Goal: Communication & Community: Answer question/provide support

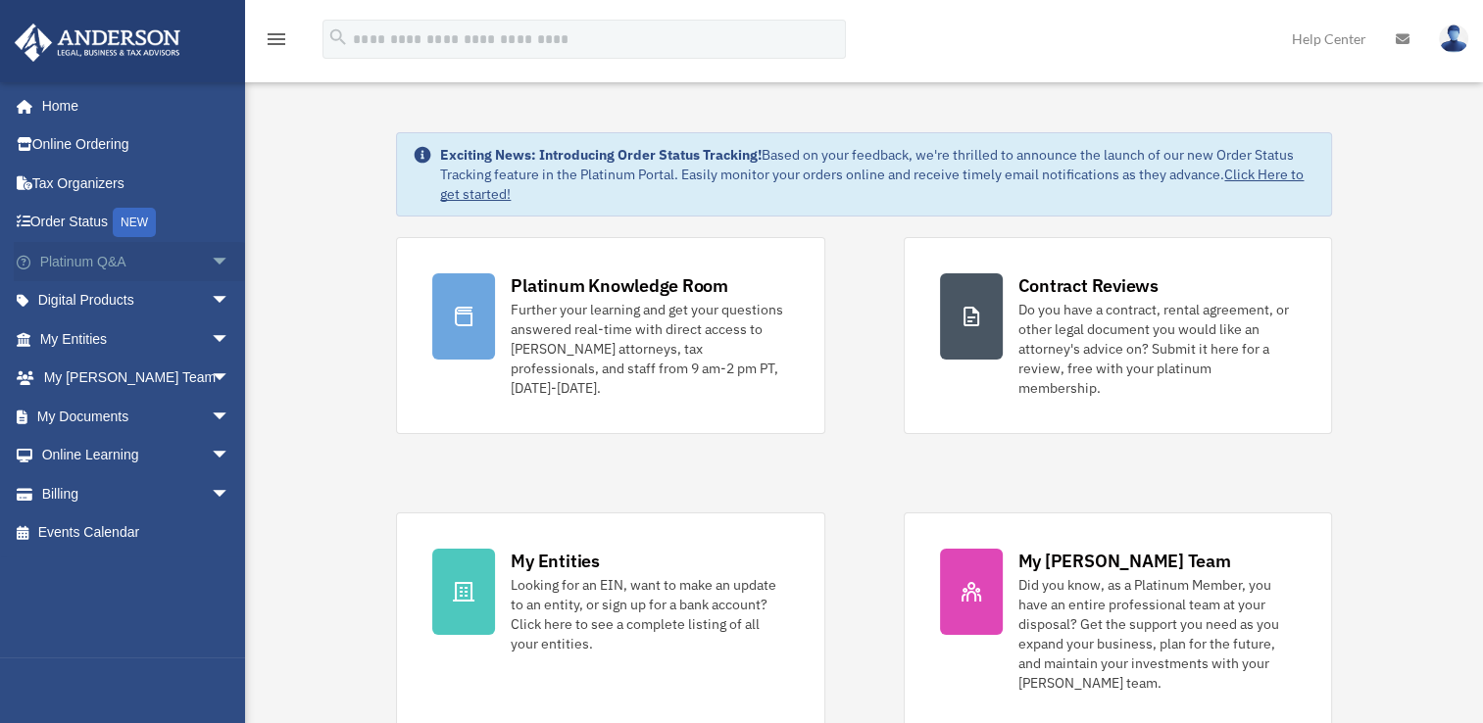
click at [211, 267] on span "arrow_drop_down" at bounding box center [230, 262] width 39 height 40
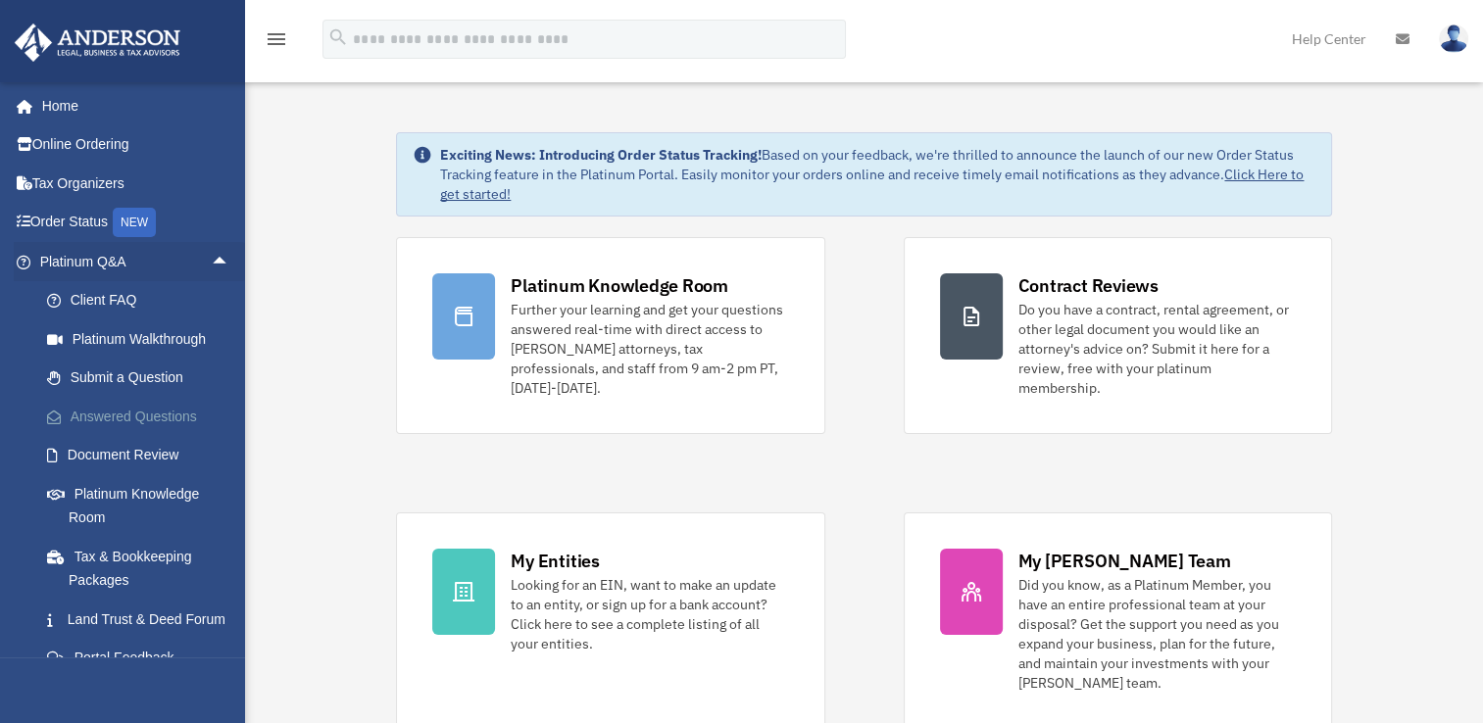
click at [133, 406] on link "Answered Questions" at bounding box center [143, 416] width 232 height 39
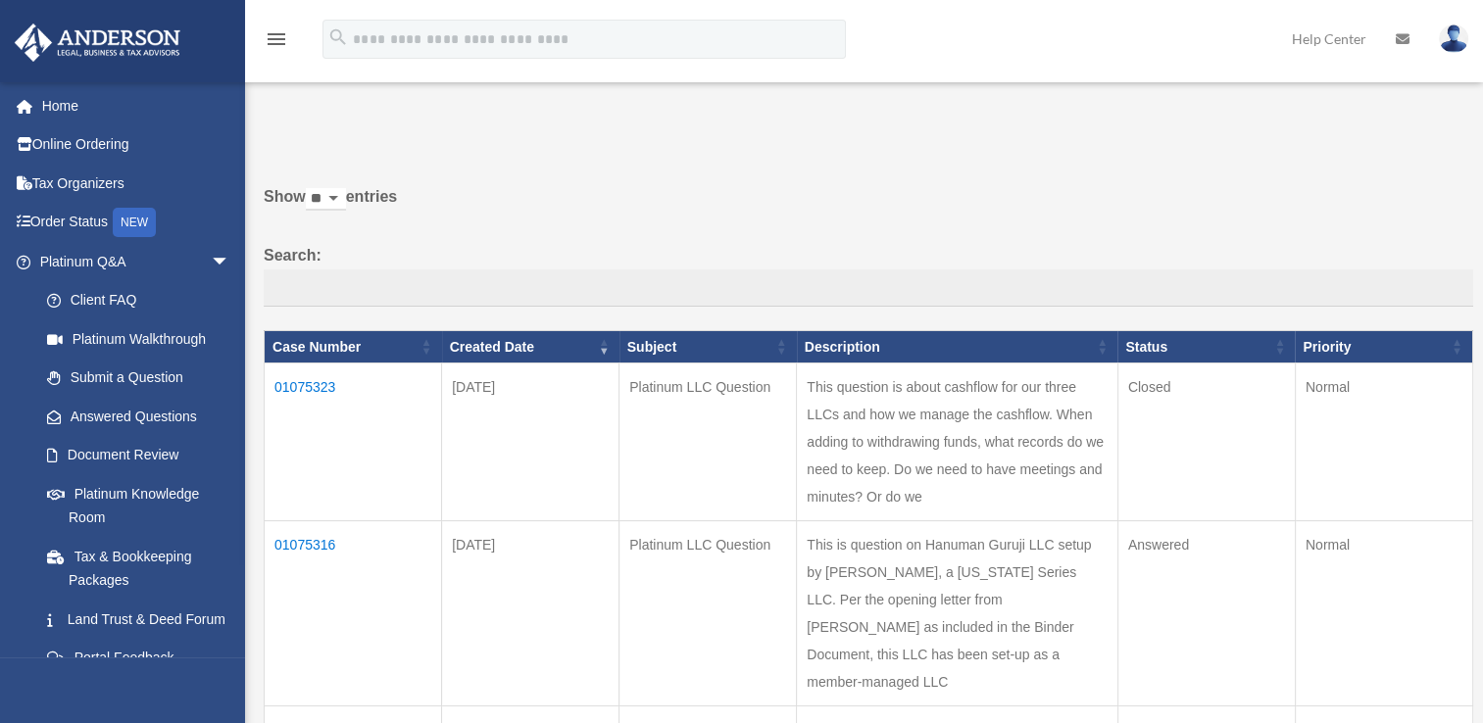
click at [310, 594] on td "01075316" at bounding box center [353, 613] width 177 height 185
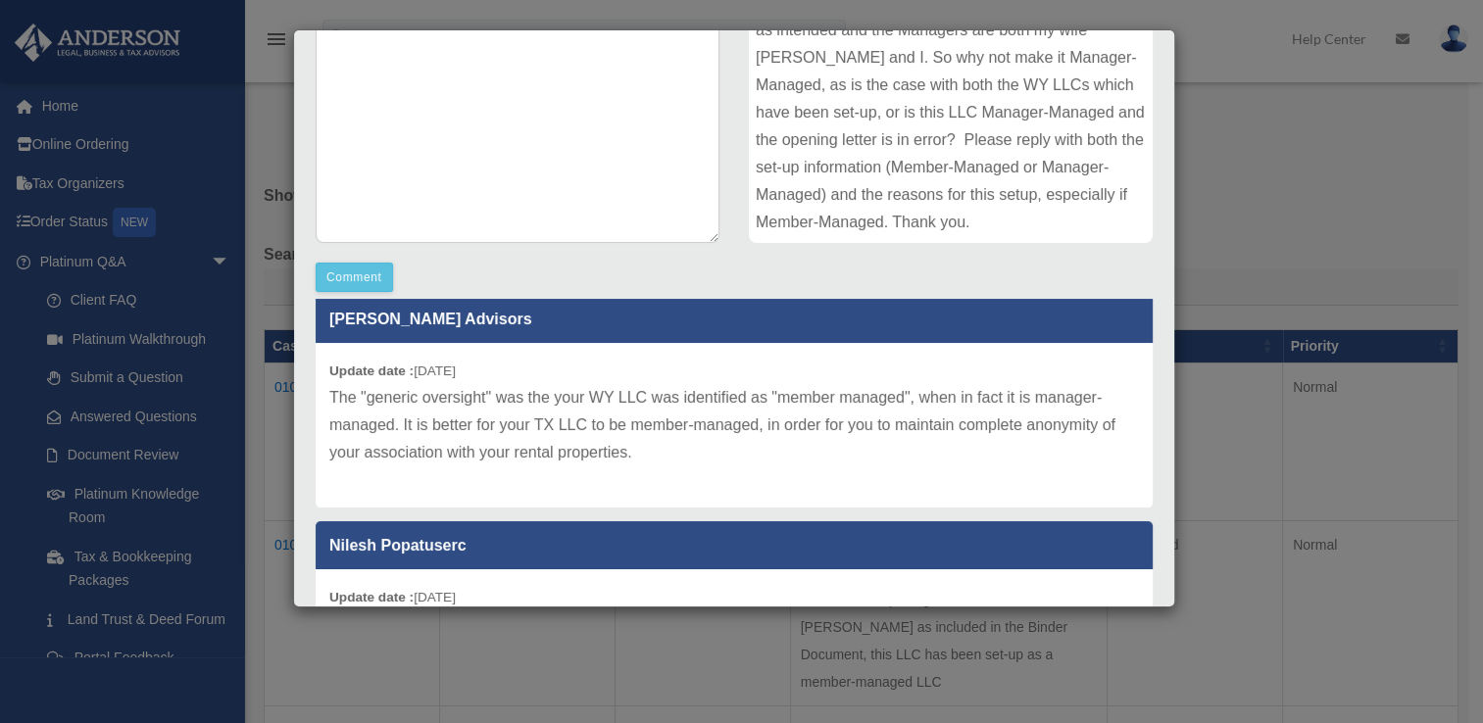
scroll to position [16, 0]
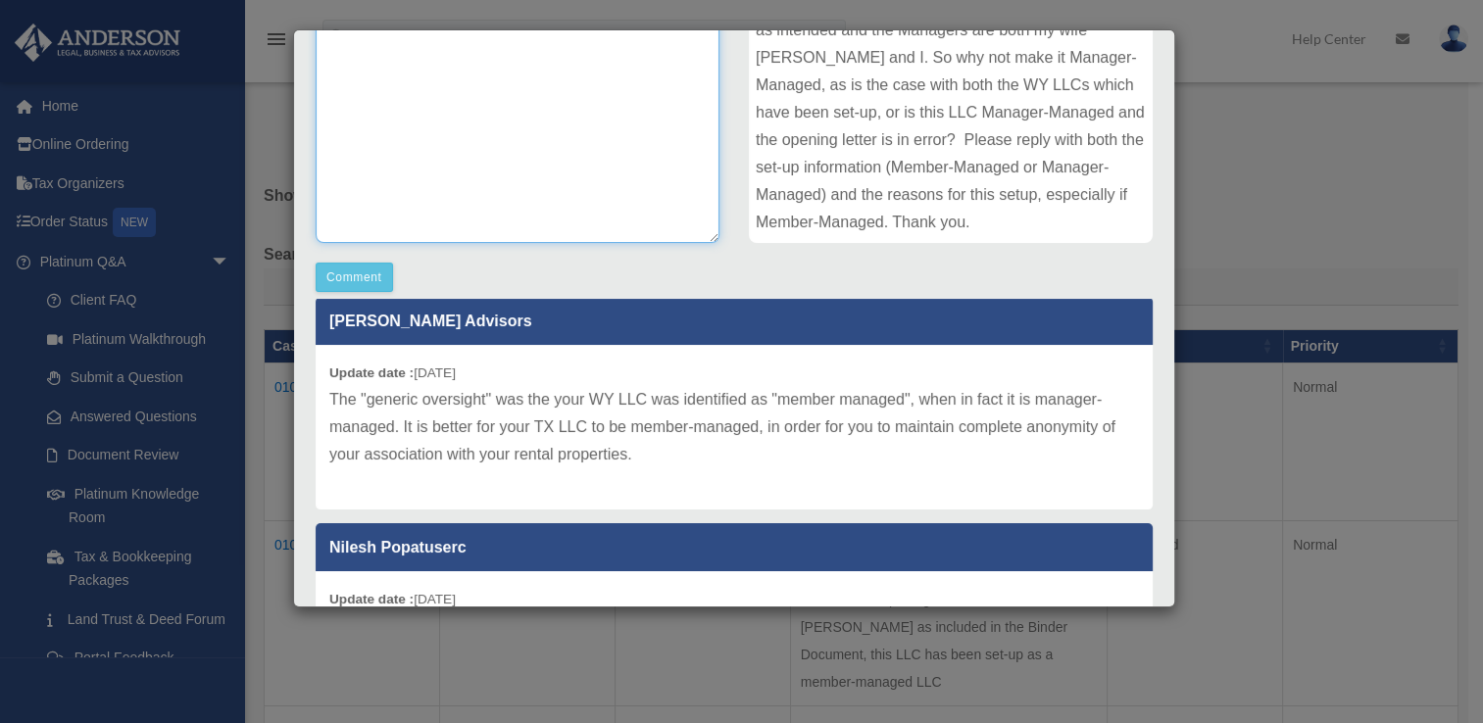
click at [424, 171] on textarea at bounding box center [518, 96] width 404 height 294
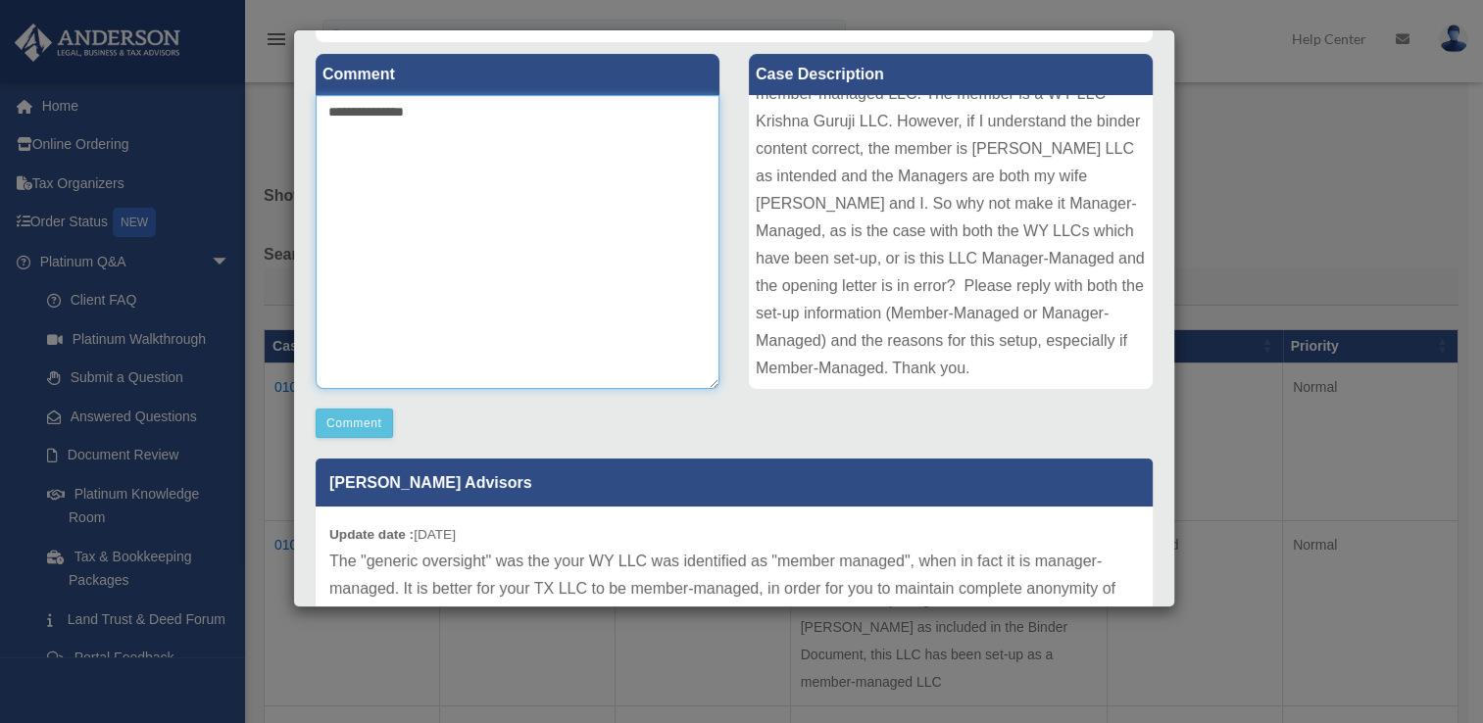
scroll to position [218, 0]
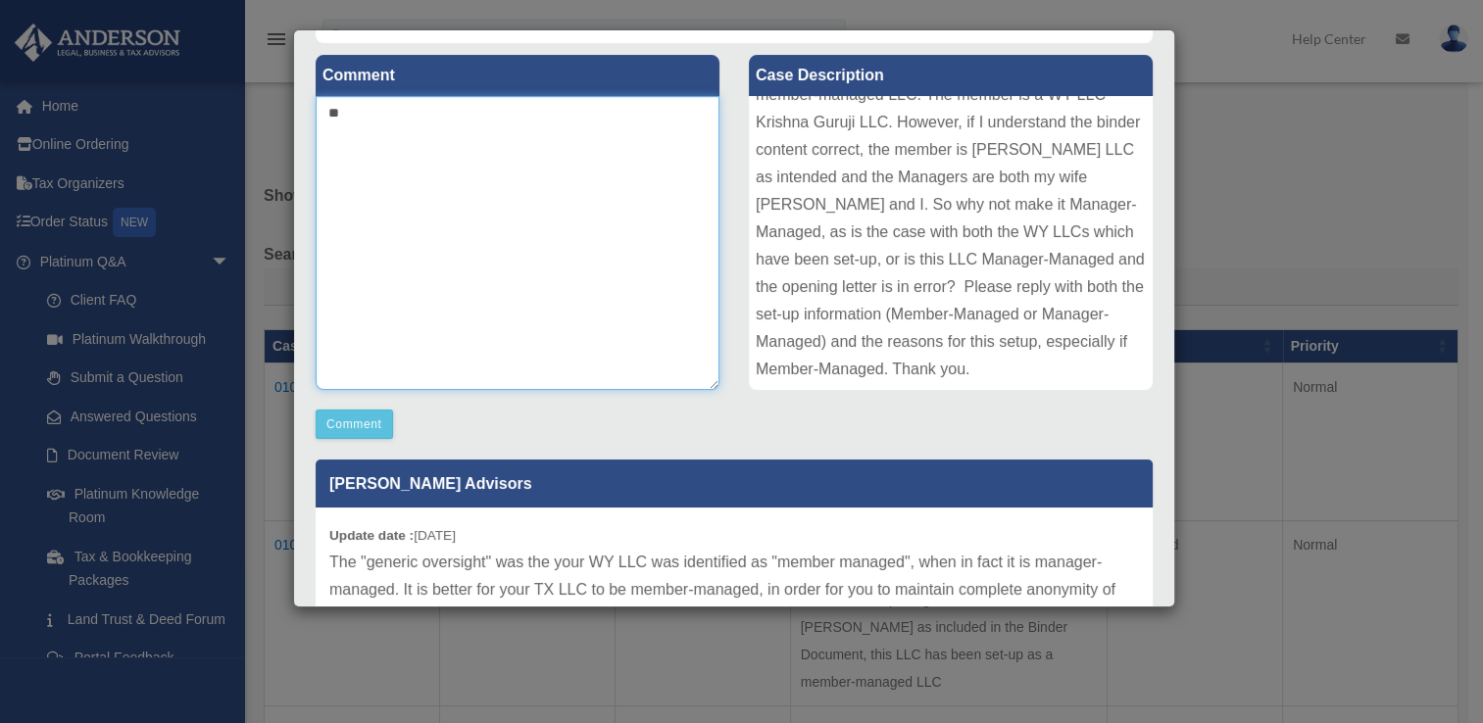
type textarea "*"
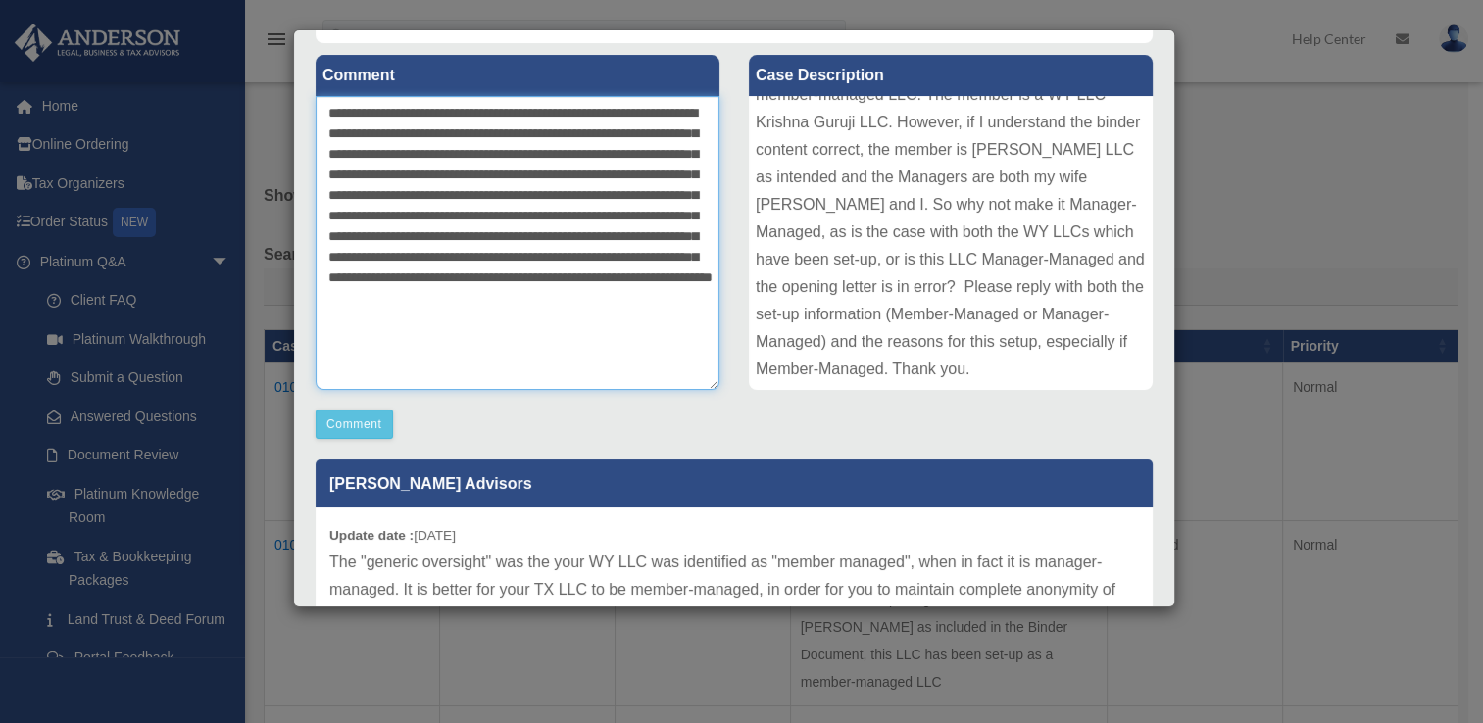
click at [425, 320] on textarea "**********" at bounding box center [518, 243] width 404 height 294
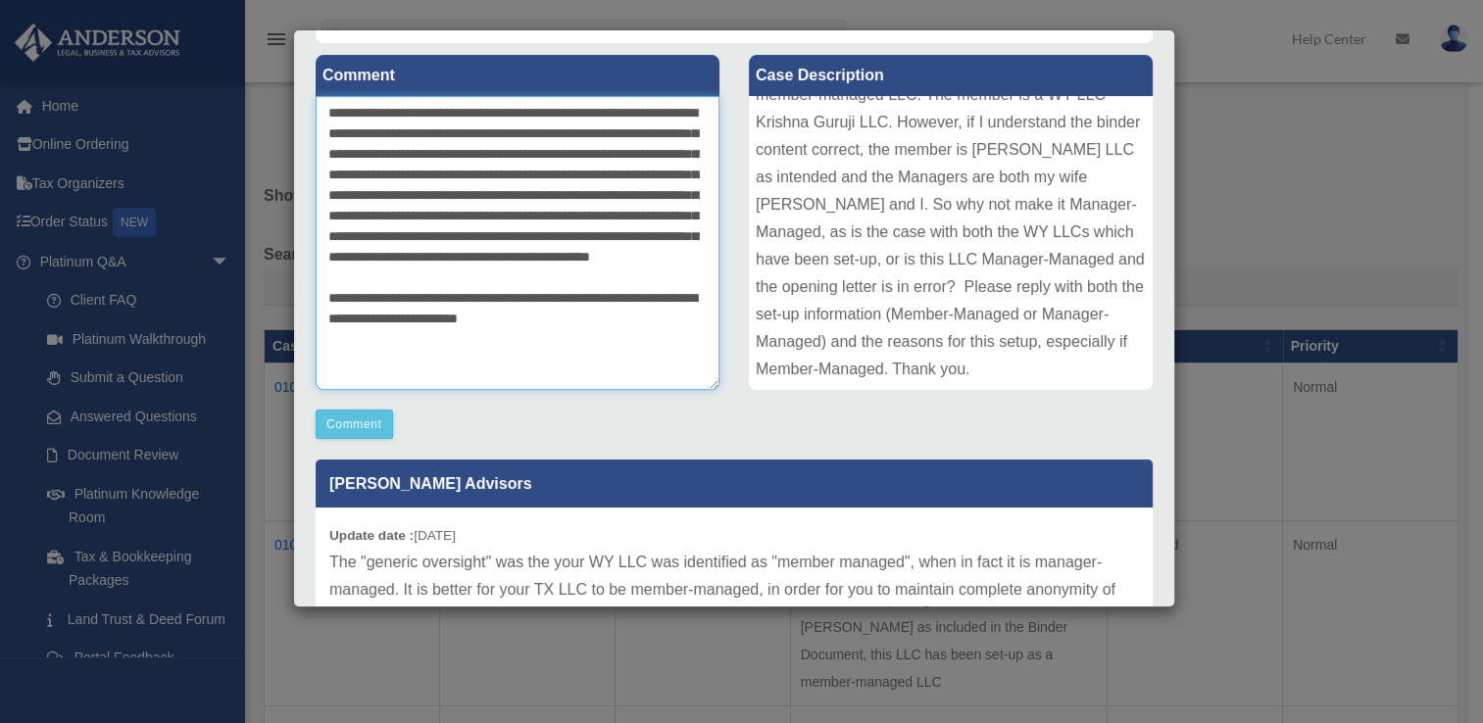
click at [638, 380] on textarea "**********" at bounding box center [518, 243] width 404 height 294
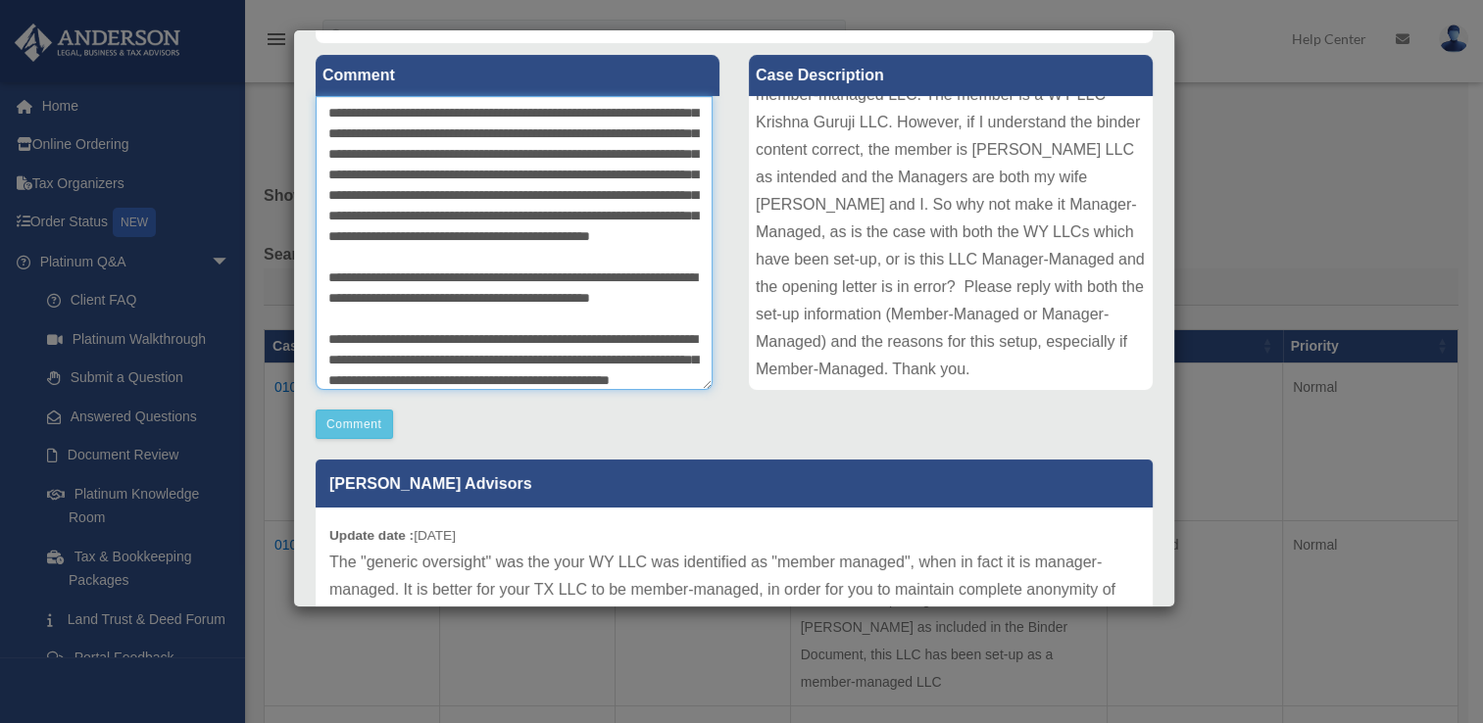
scroll to position [18, 0]
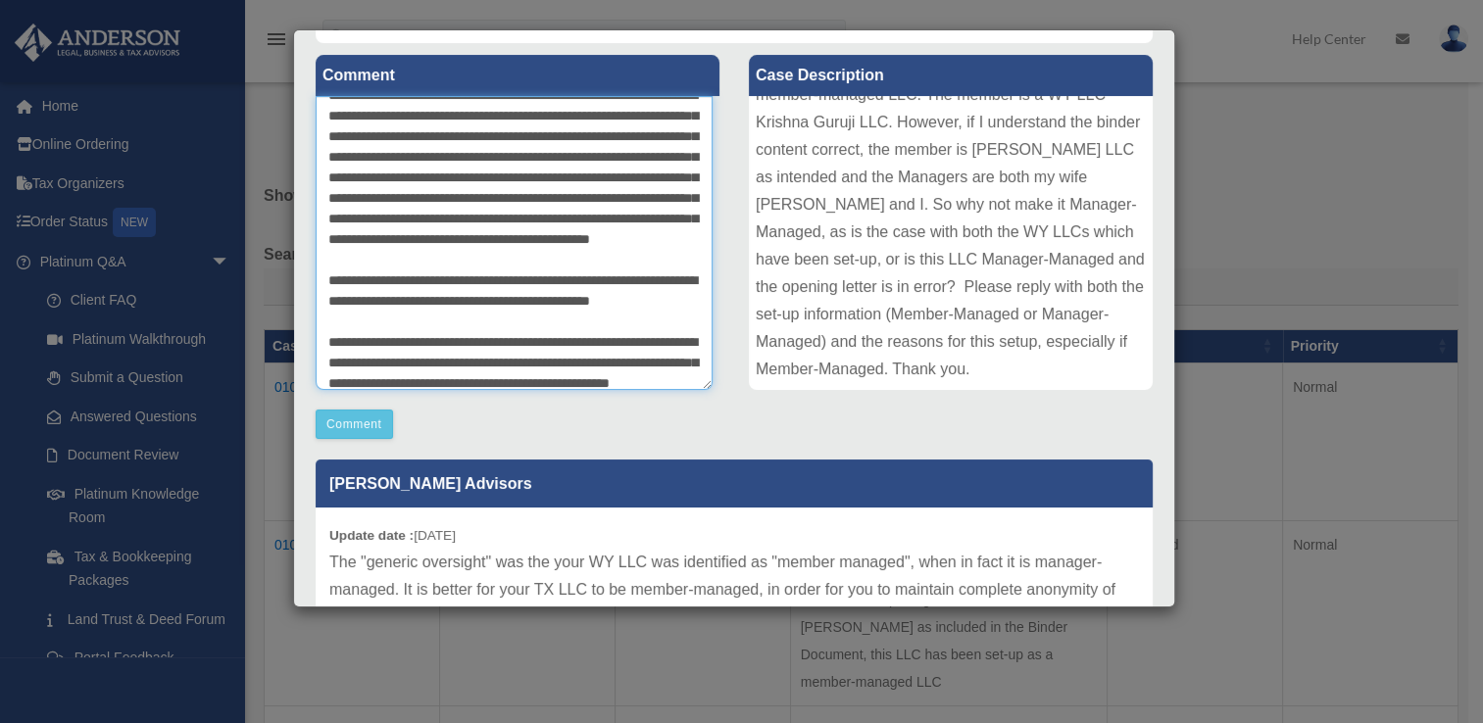
click at [639, 297] on textarea at bounding box center [514, 243] width 397 height 294
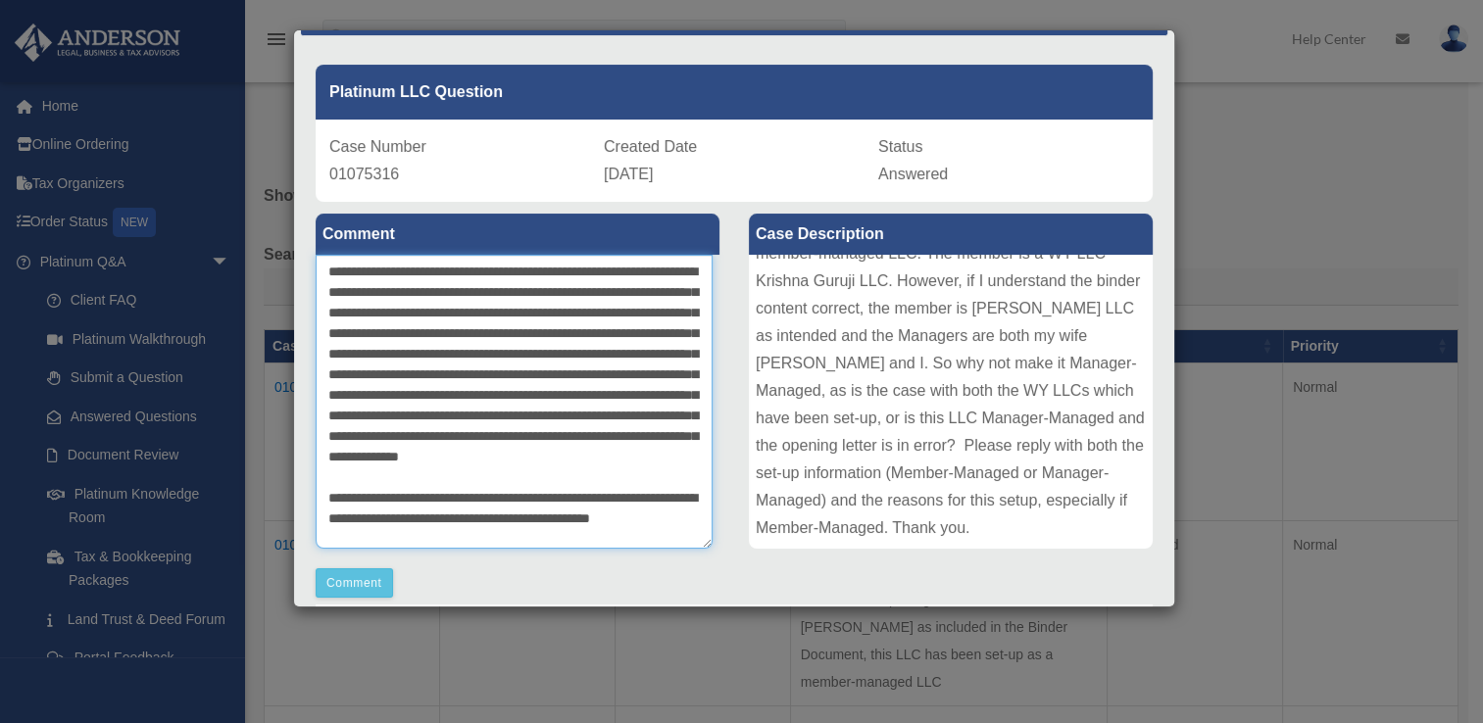
scroll to position [58, 0]
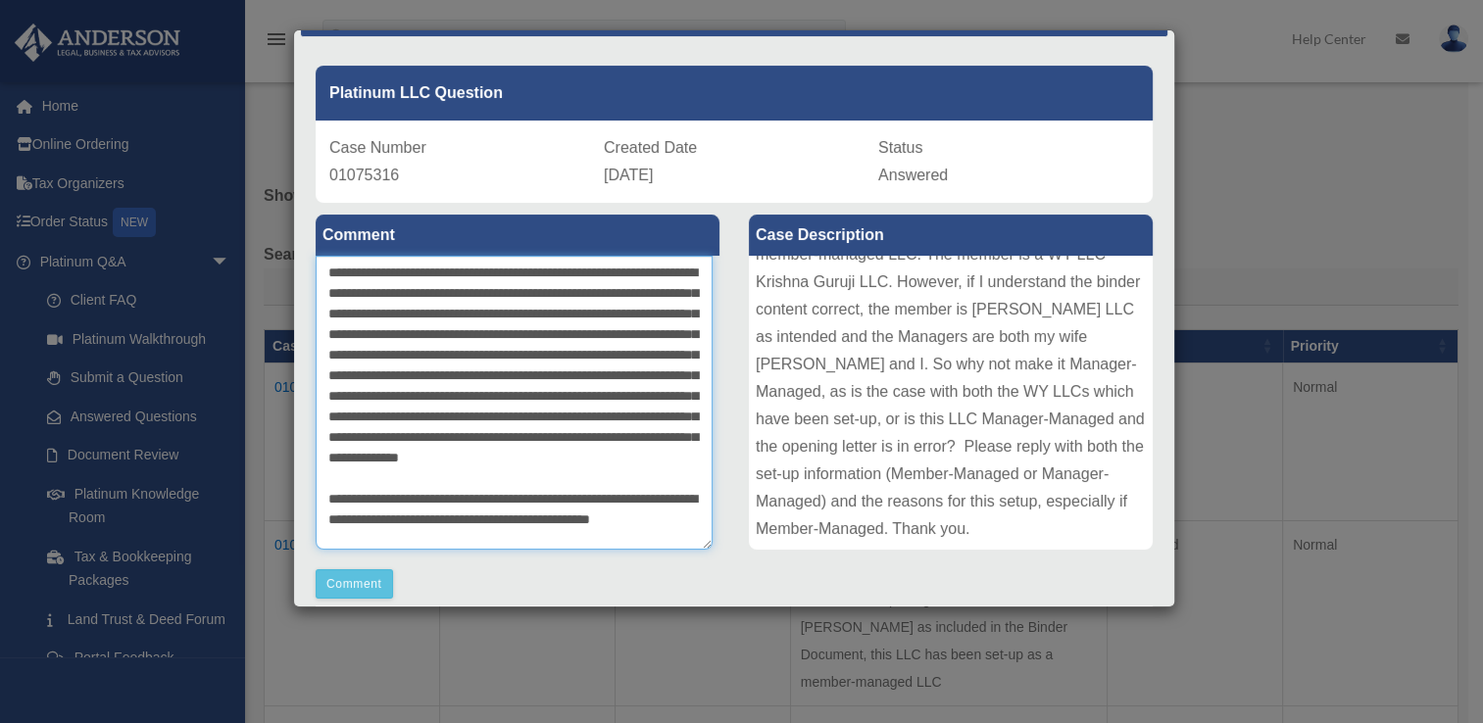
click at [624, 270] on textarea at bounding box center [514, 403] width 397 height 294
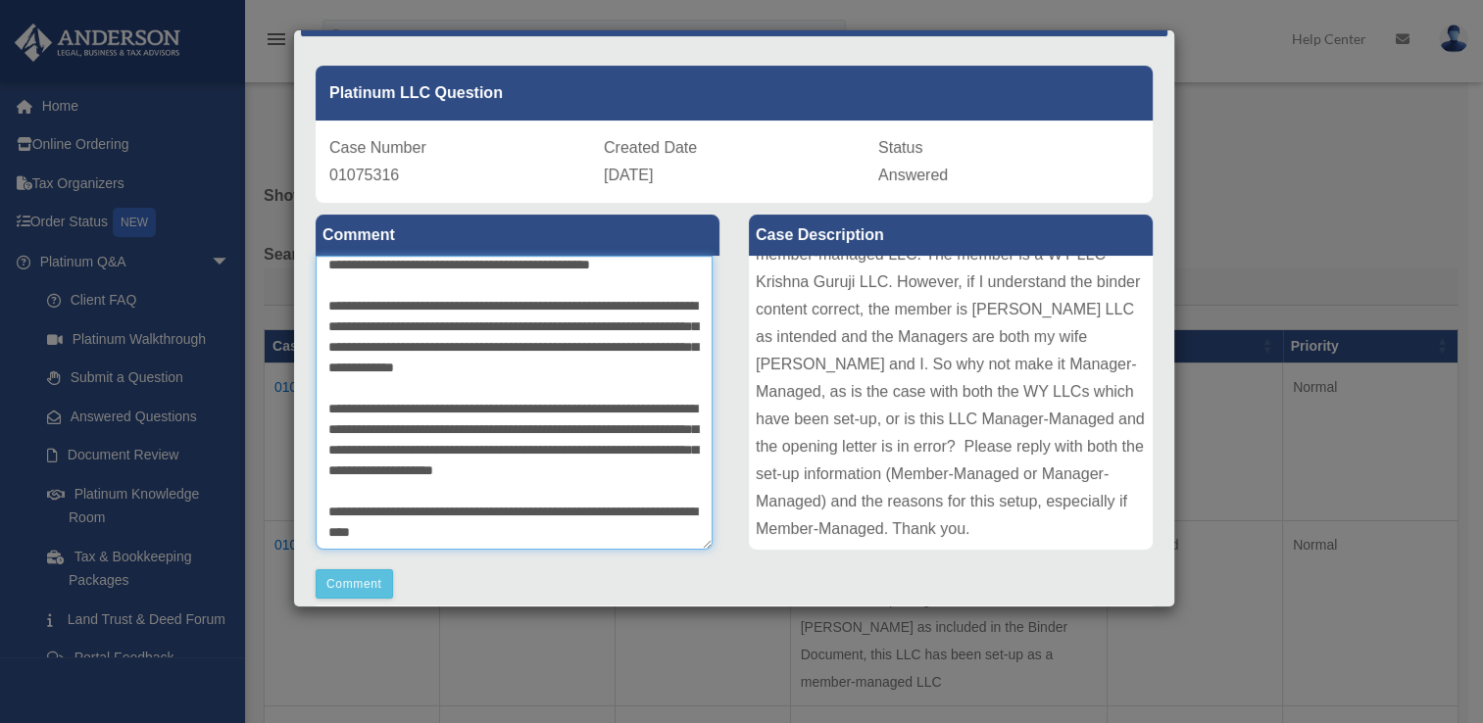
scroll to position [398, 0]
click at [502, 523] on textarea at bounding box center [514, 403] width 397 height 294
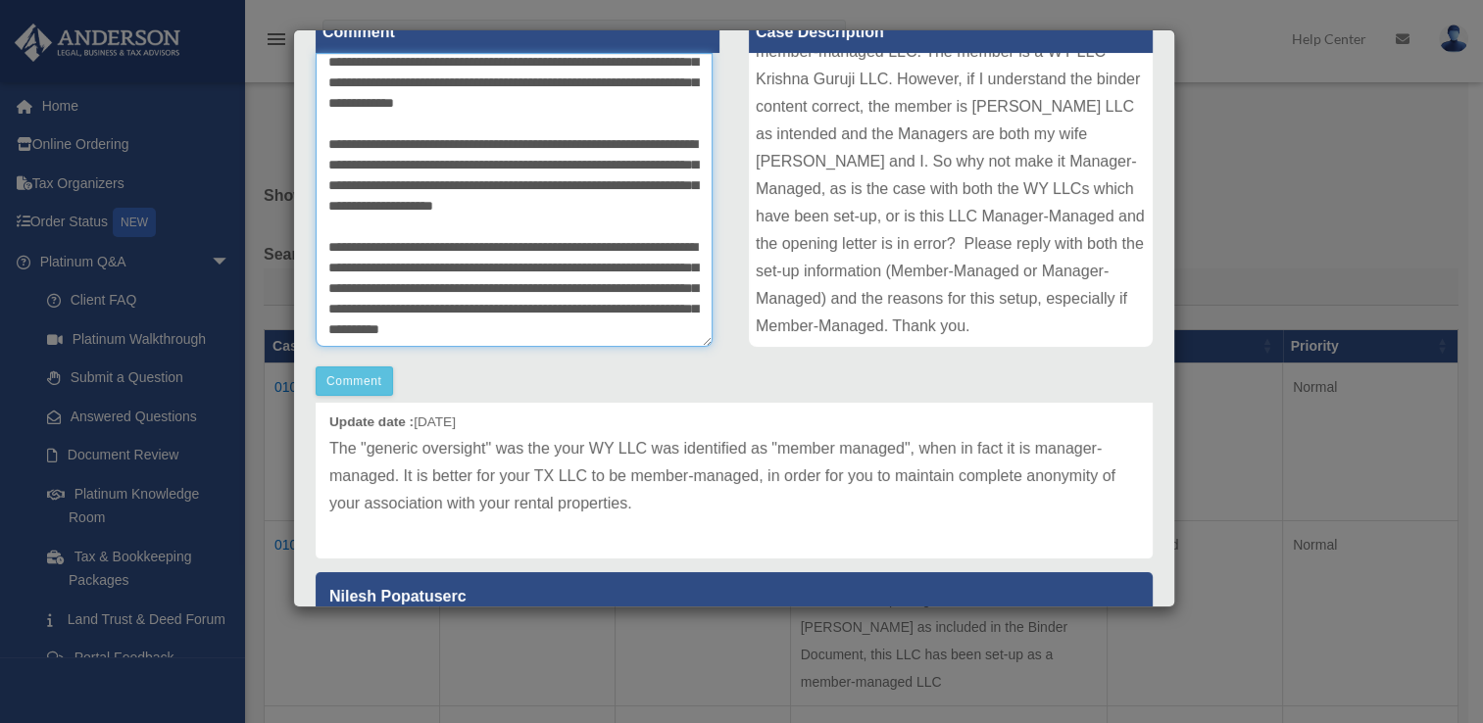
scroll to position [0, 0]
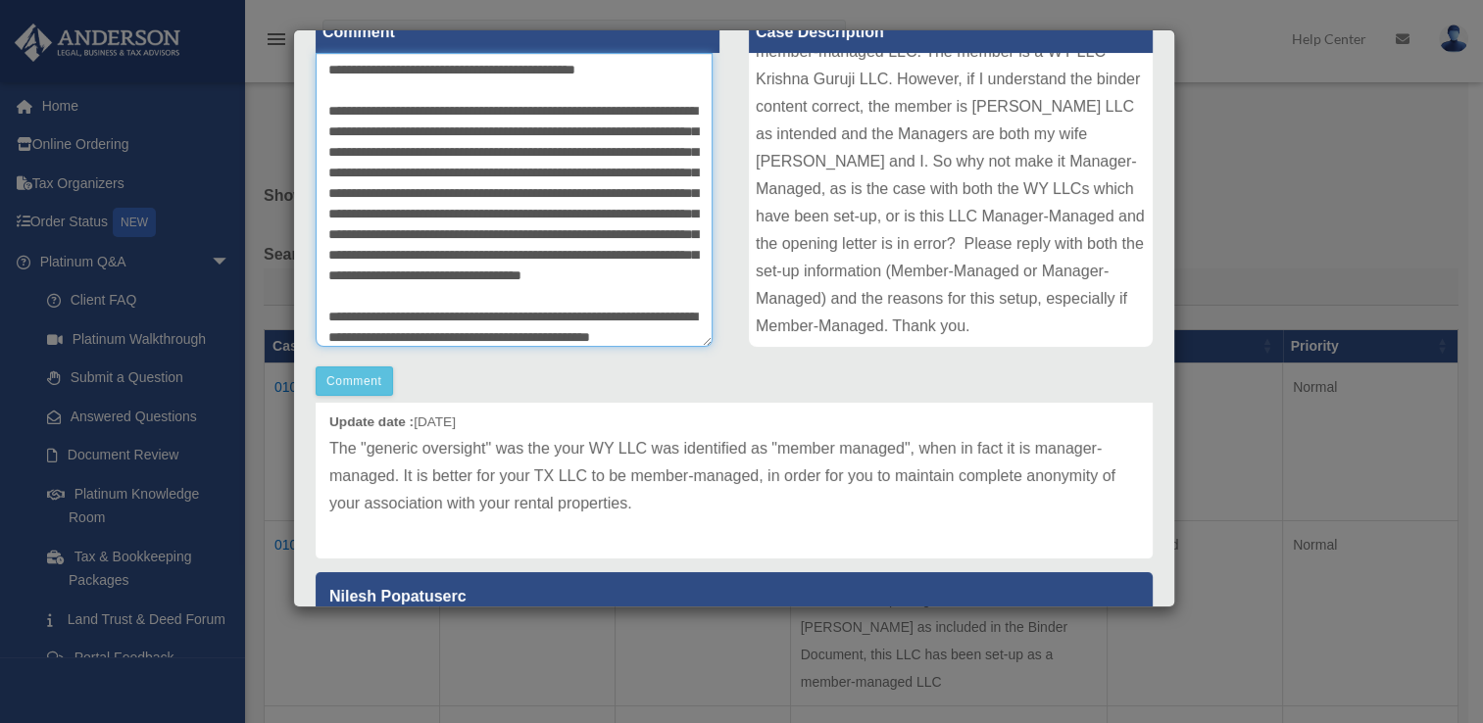
click at [615, 71] on textarea at bounding box center [514, 200] width 397 height 294
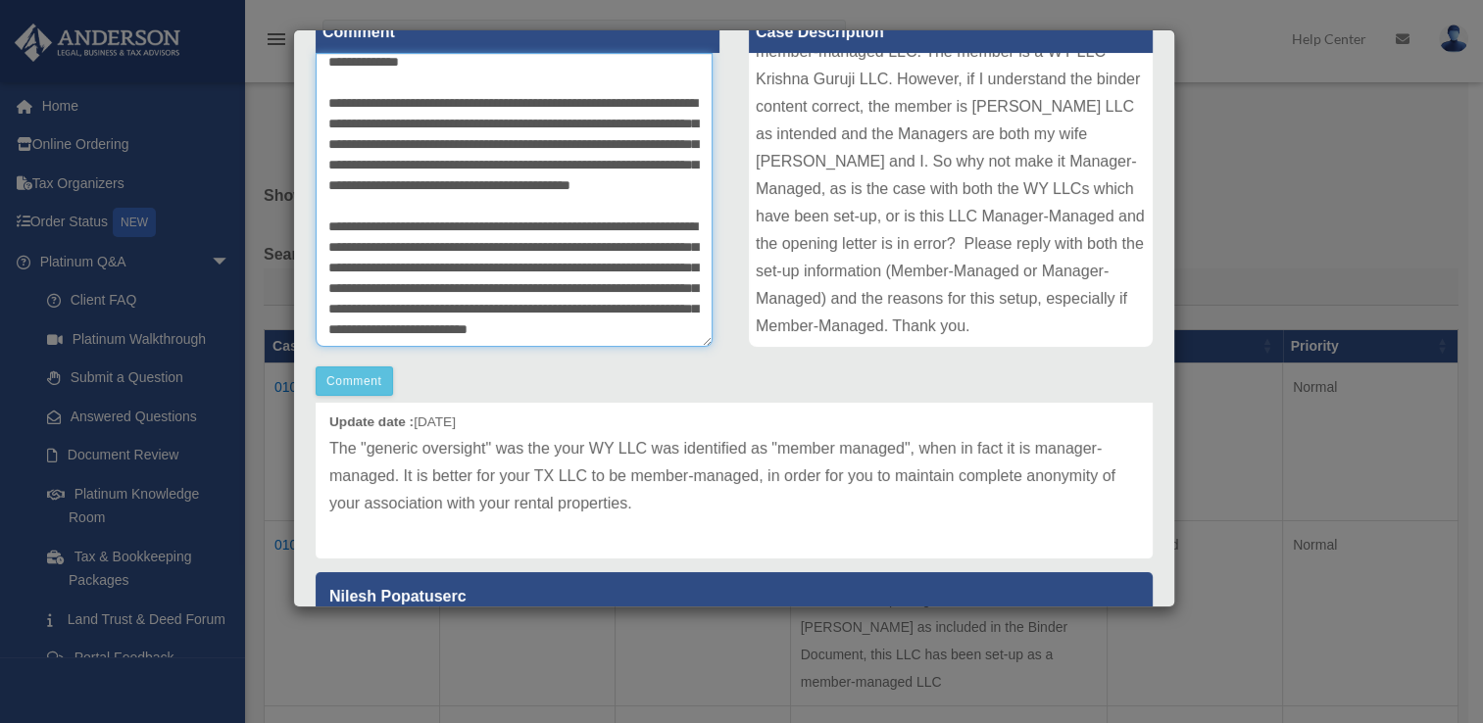
scroll to position [678, 0]
click at [544, 339] on textarea at bounding box center [514, 200] width 397 height 294
type textarea "**********"
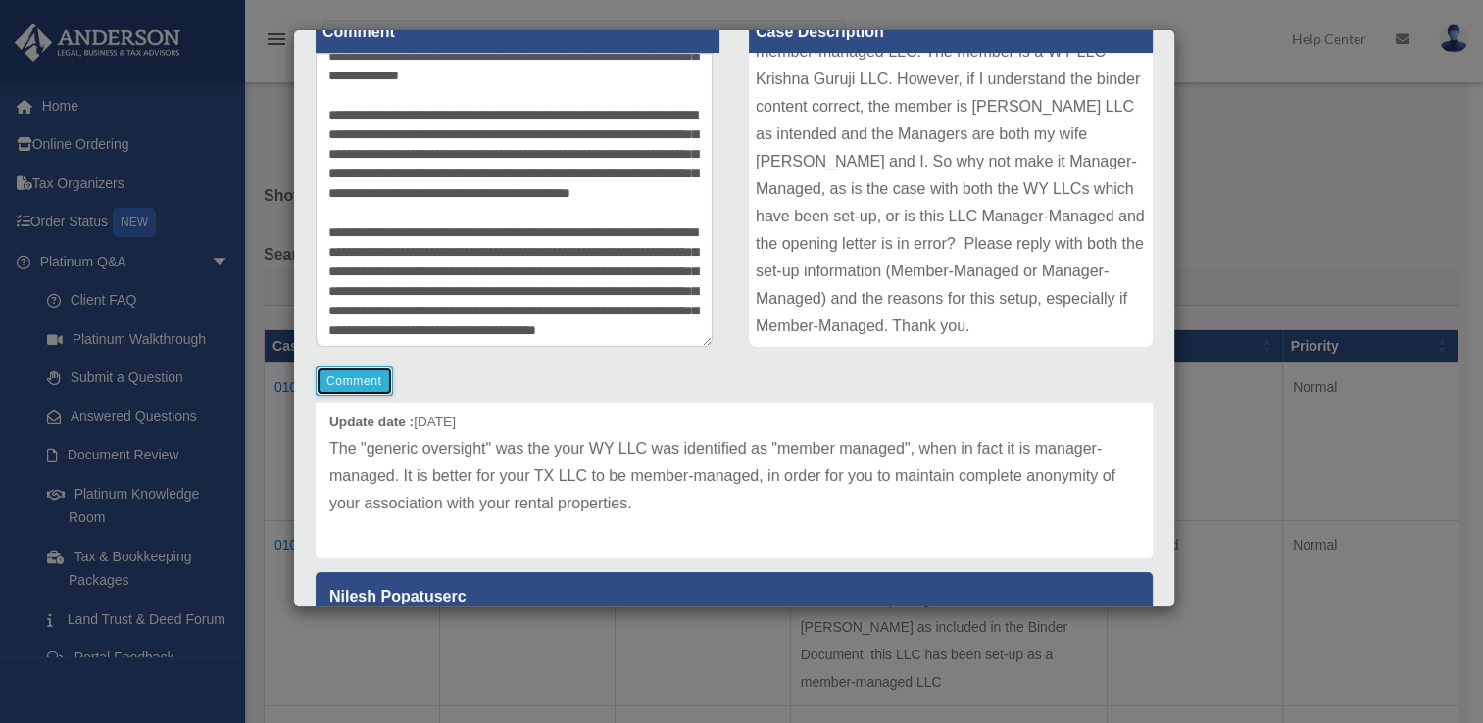
click at [357, 367] on button "Comment" at bounding box center [354, 381] width 77 height 29
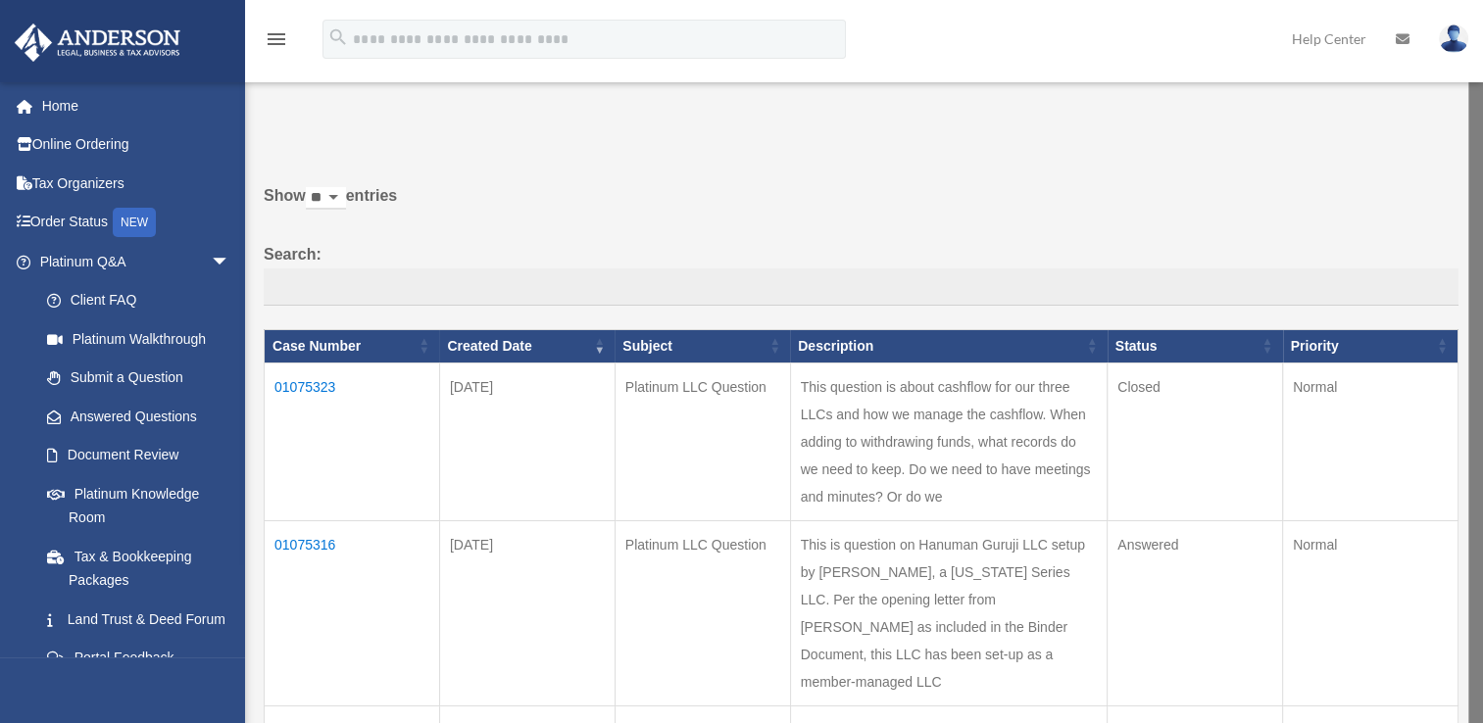
click at [303, 382] on td "01075323" at bounding box center [352, 442] width 175 height 158
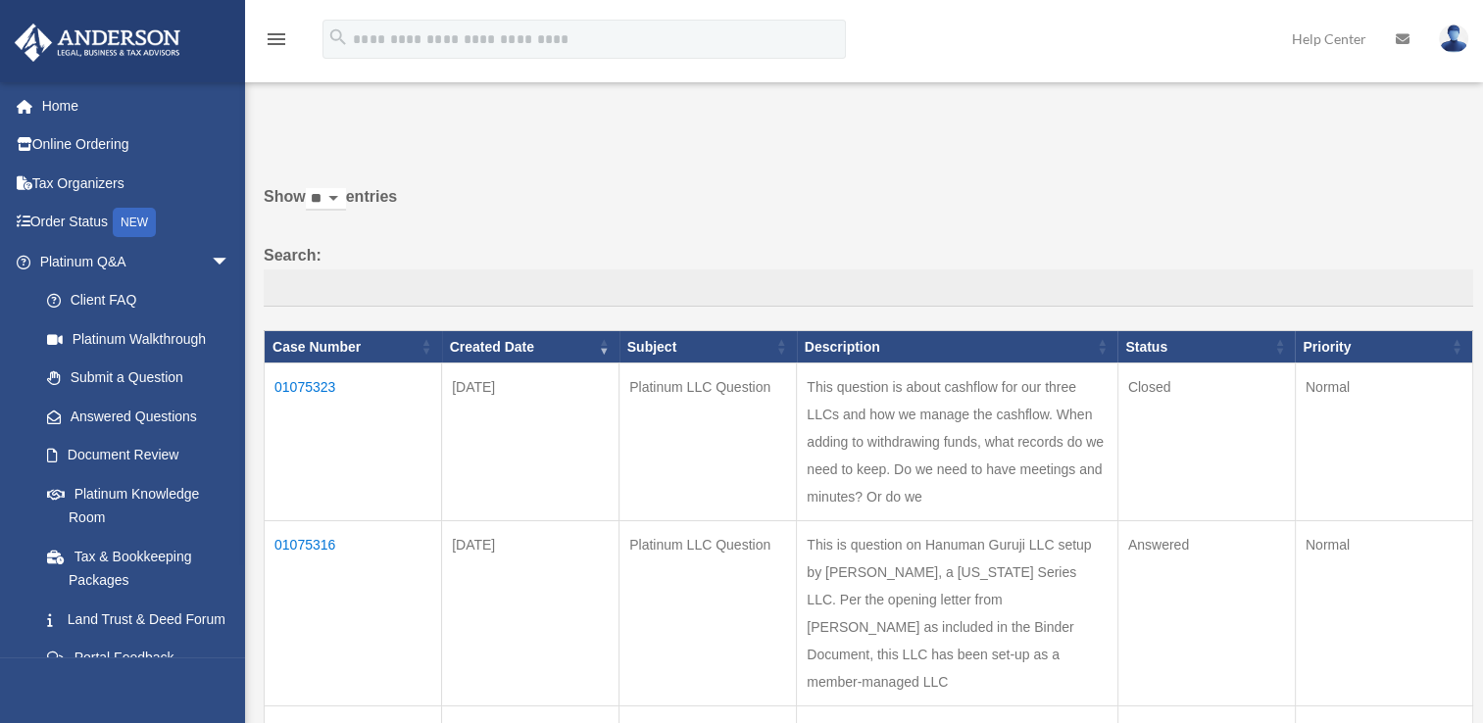
click at [309, 386] on td "01075323" at bounding box center [353, 443] width 177 height 158
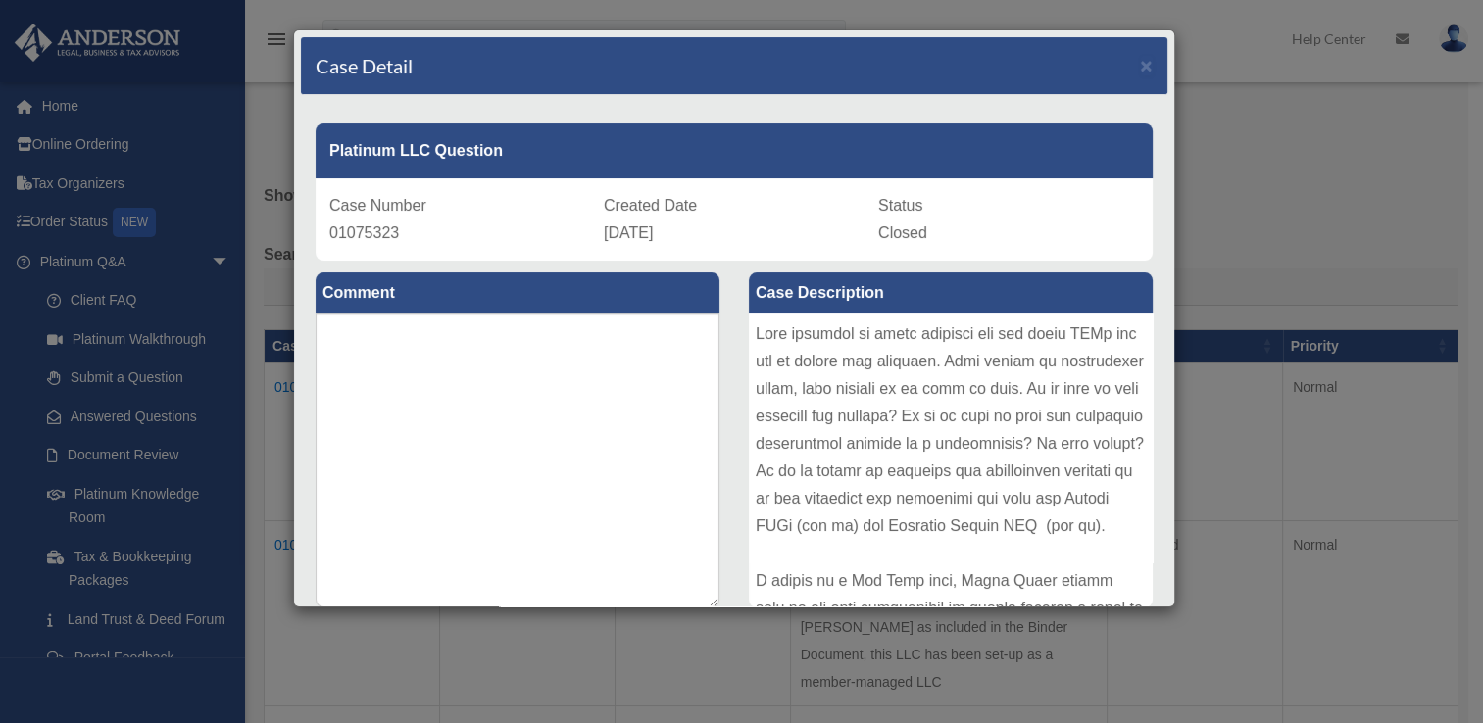
scroll to position [0, 0]
click at [1140, 68] on span "×" at bounding box center [1146, 65] width 13 height 23
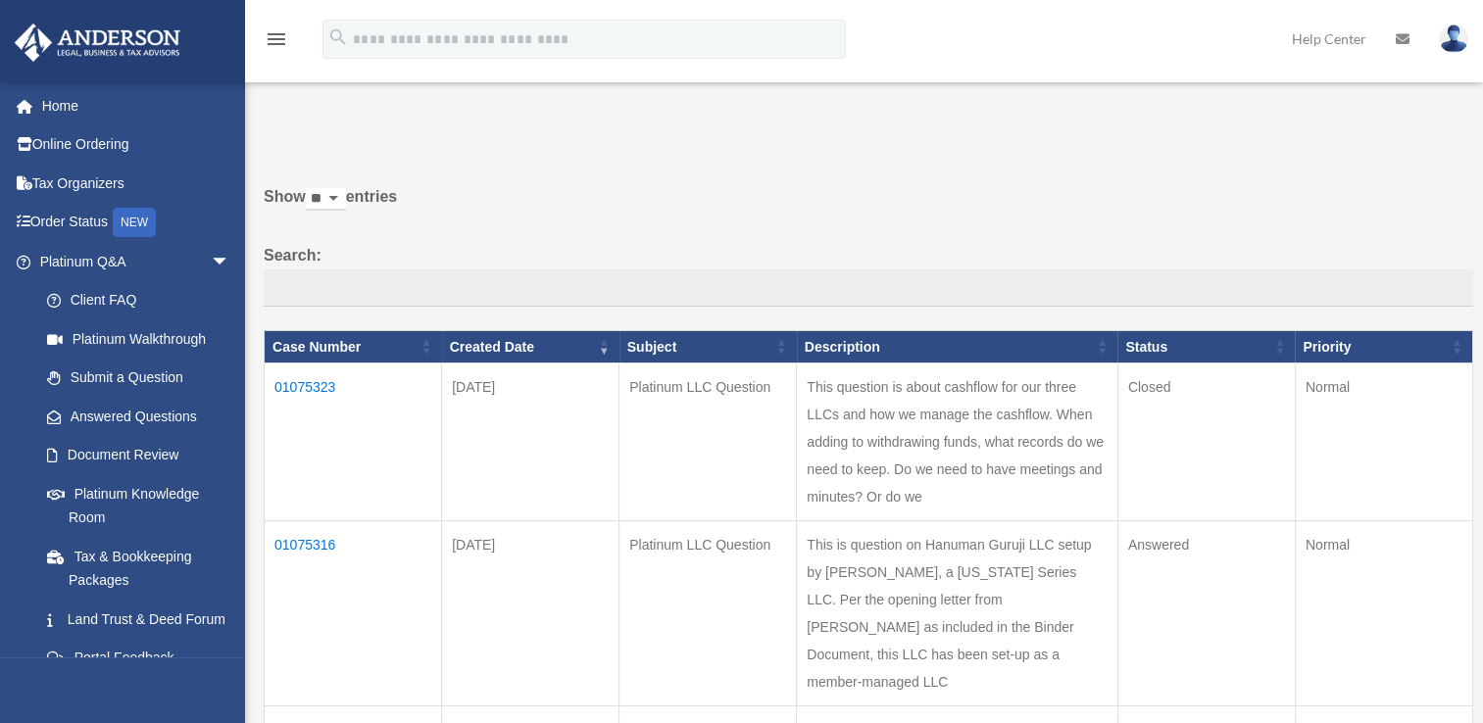
click at [320, 589] on td "01075316" at bounding box center [353, 613] width 177 height 185
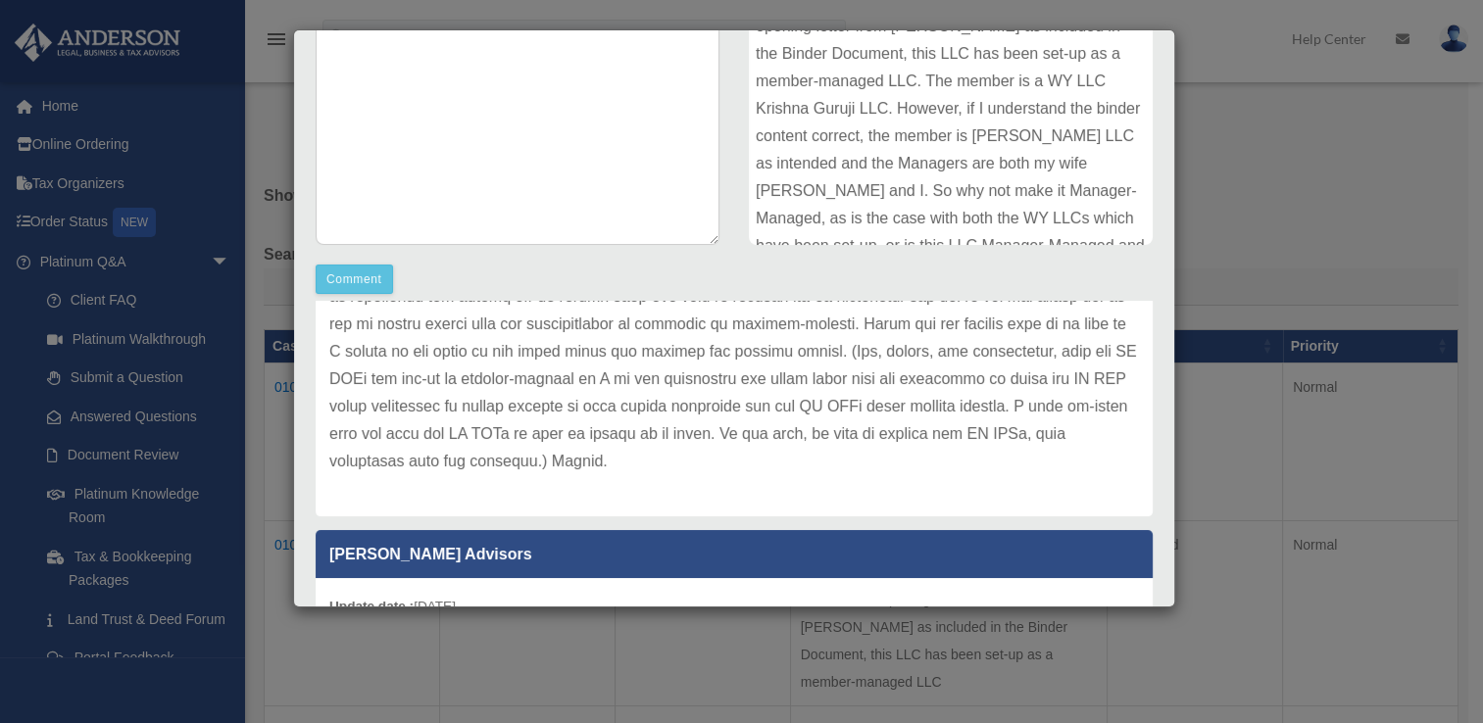
scroll to position [453, 0]
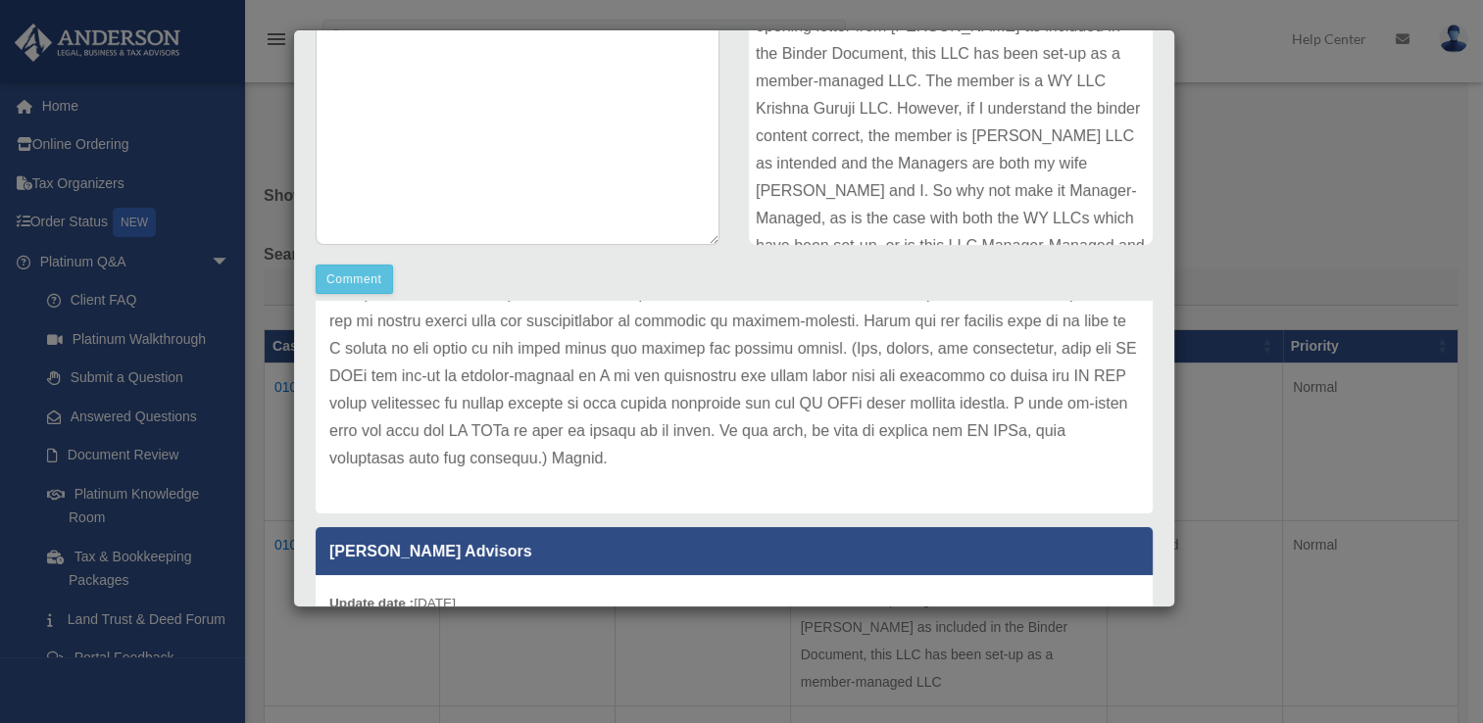
click at [1267, 172] on div "Case Detail × Platinum LLC Question Case Number 01075316 Created Date August 13…" at bounding box center [741, 361] width 1483 height 723
